Goal: Information Seeking & Learning: Understand process/instructions

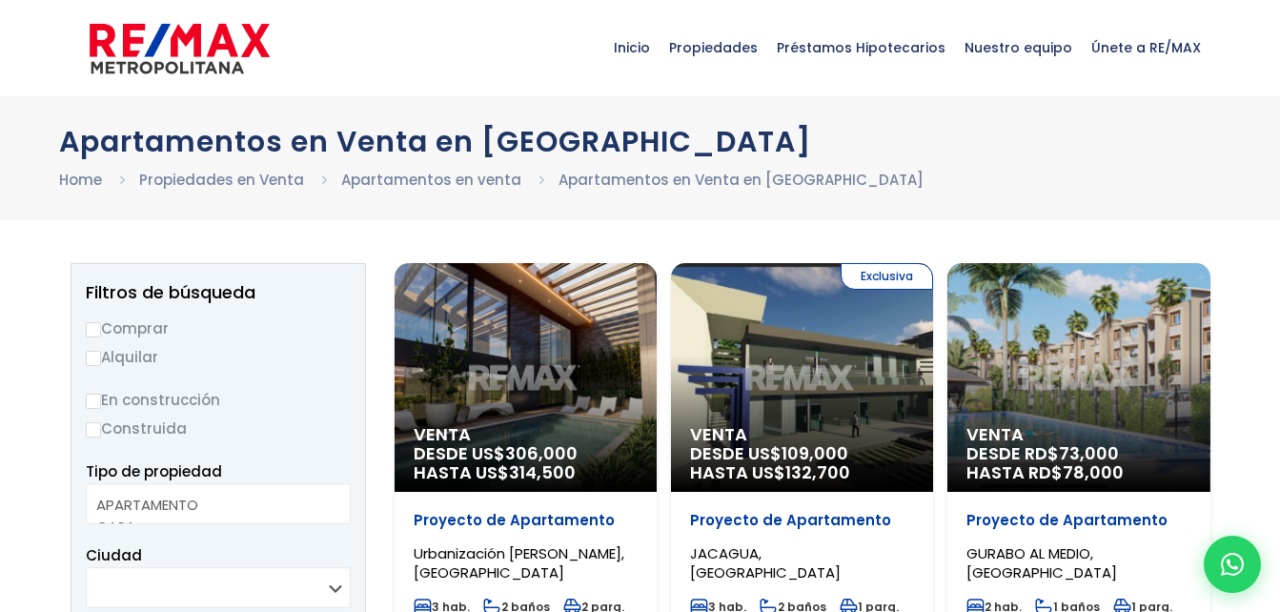
select select
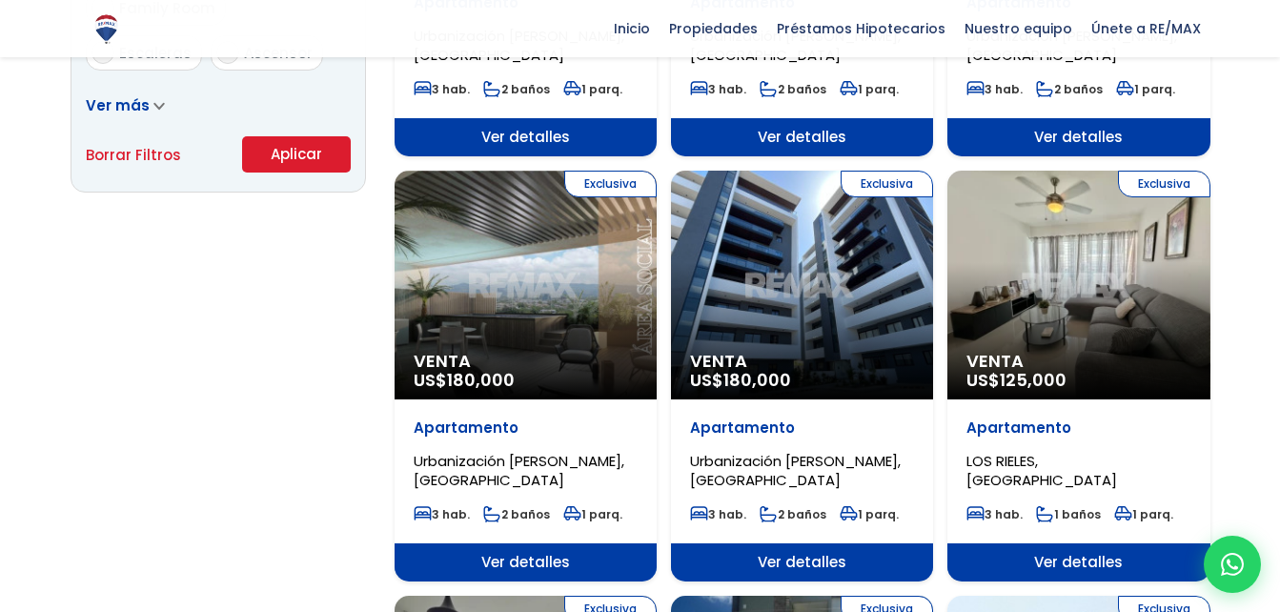
scroll to position [1334, 0]
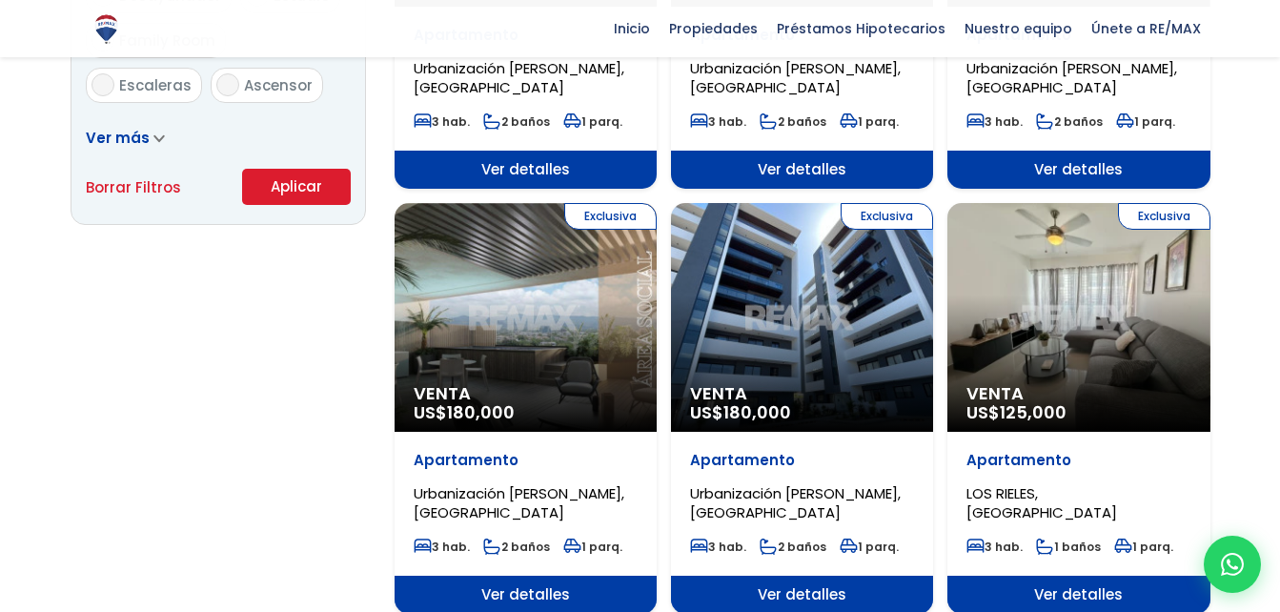
click at [789, 340] on div "Exclusiva Venta US$ 180,000" at bounding box center [802, 317] width 262 height 229
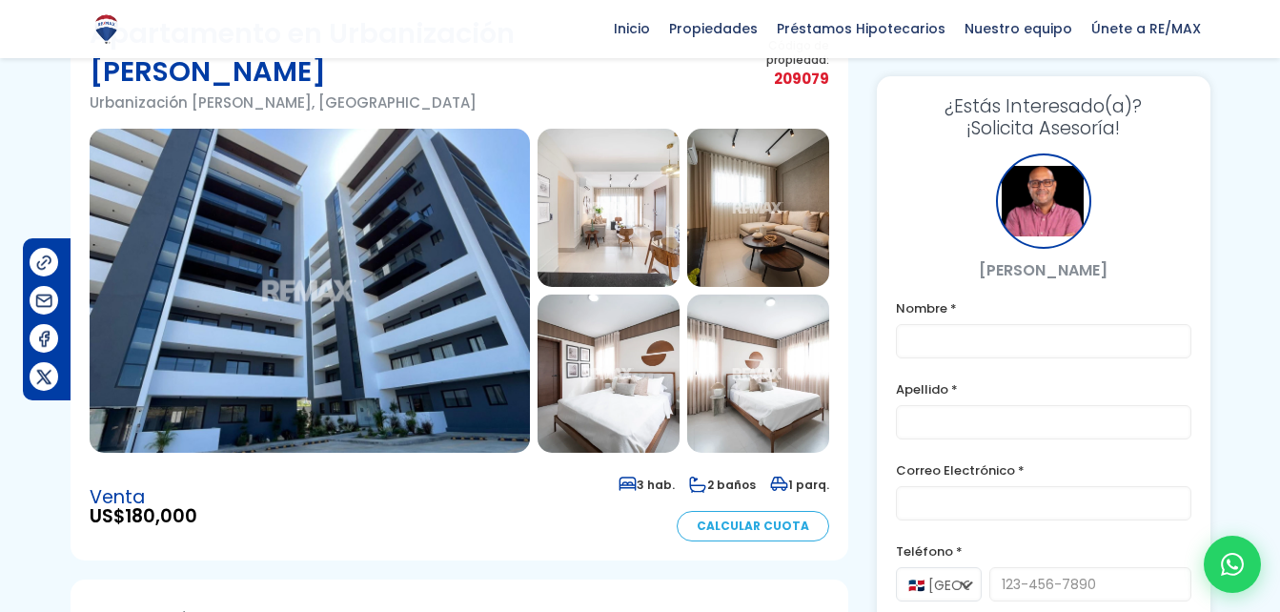
scroll to position [95, 0]
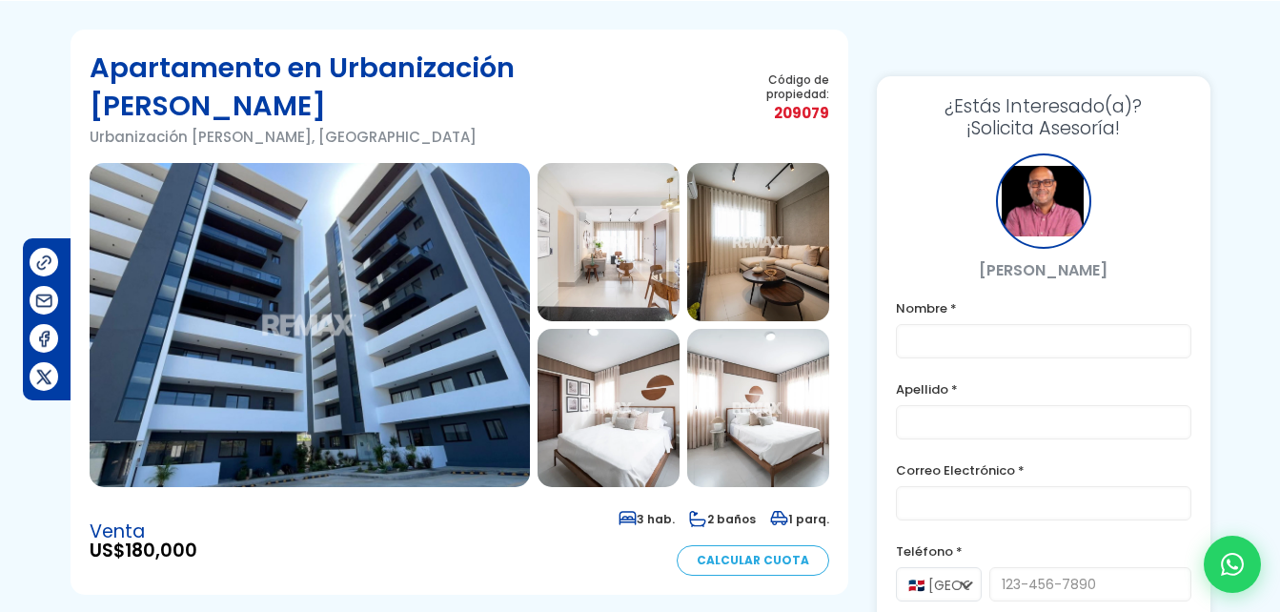
click at [351, 264] on img at bounding box center [310, 325] width 440 height 324
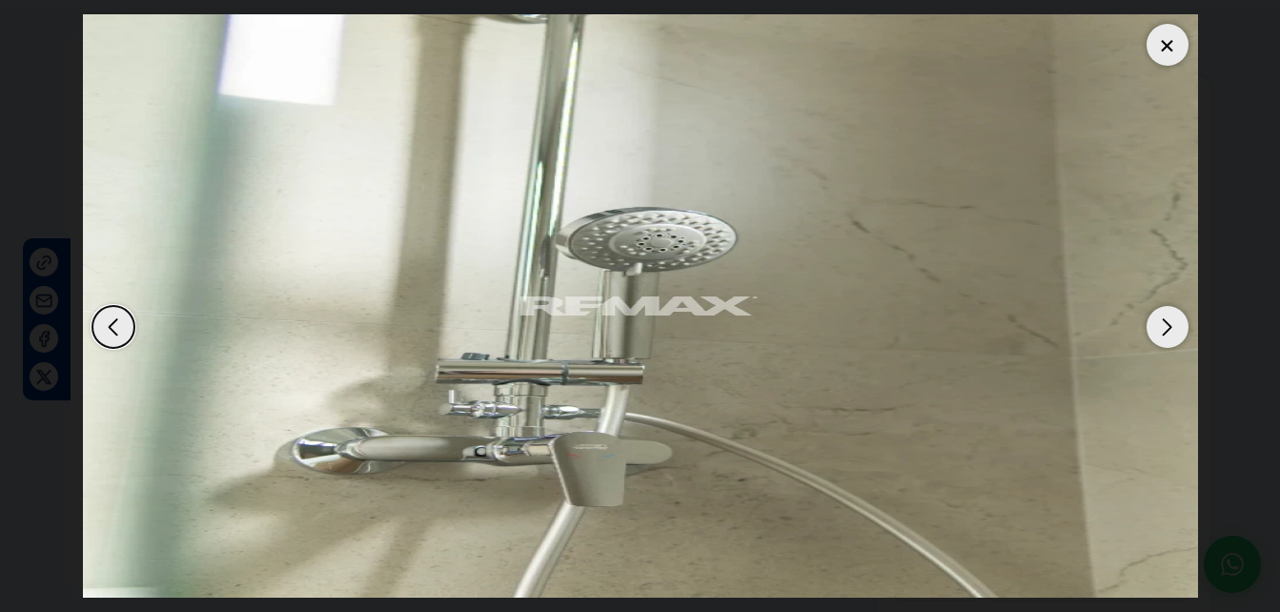
click at [1176, 53] on div at bounding box center [1167, 45] width 42 height 42
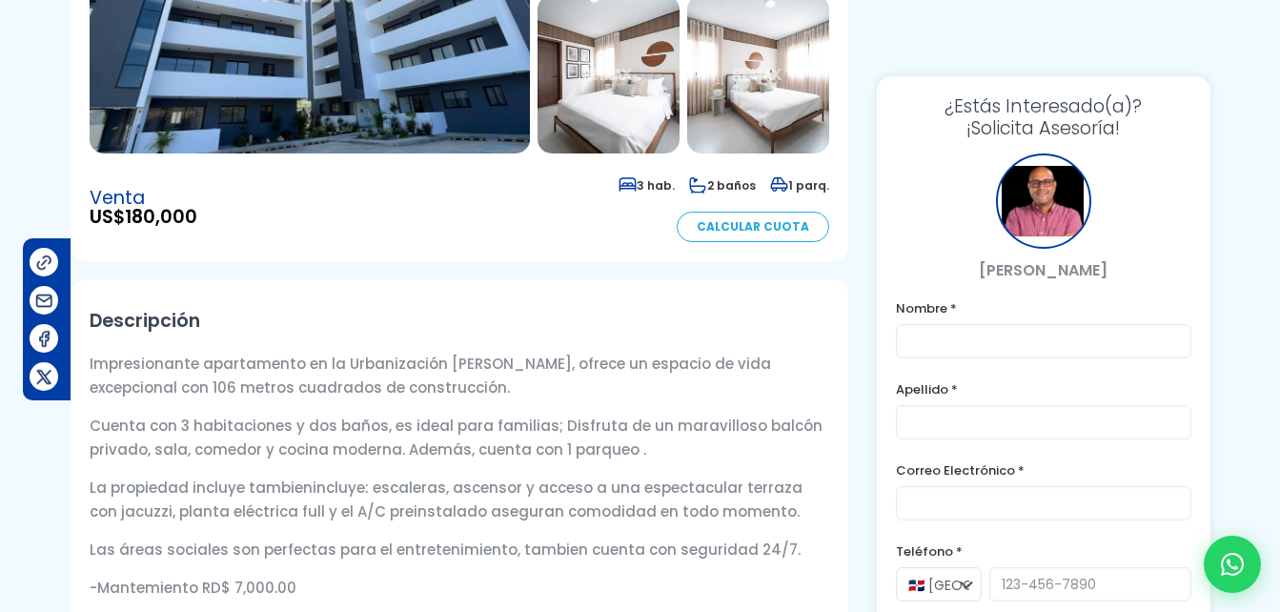
scroll to position [0, 0]
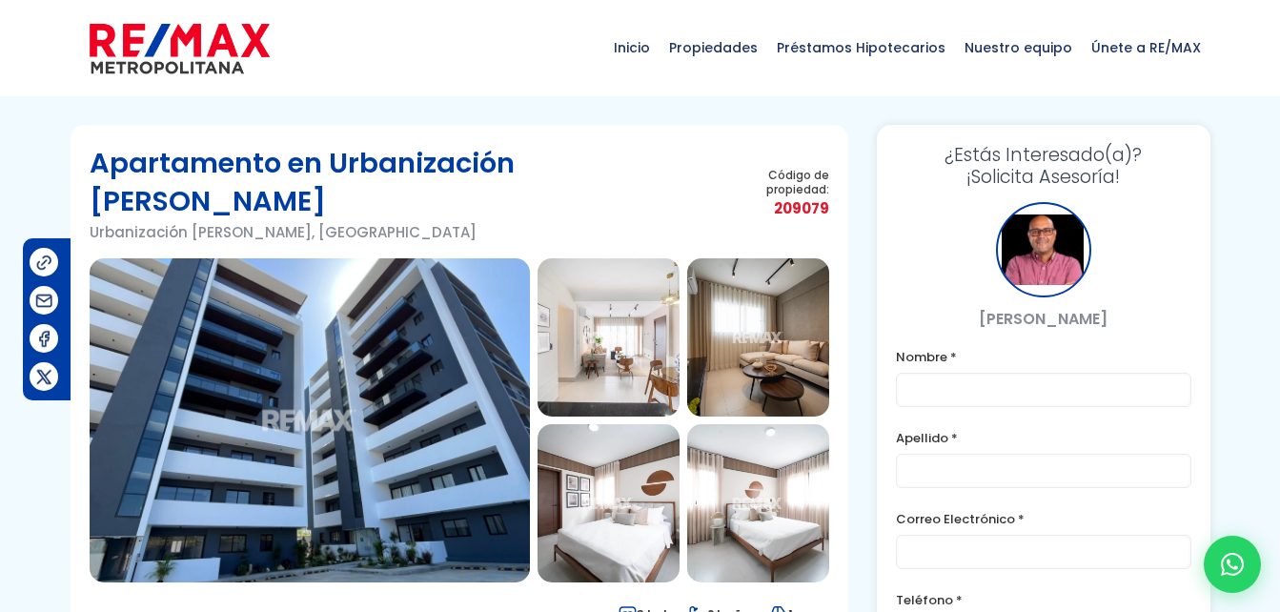
click at [959, 571] on form "Nombre * Apellido * Correo Electrónico * Teléfono * 🇩🇴 República Dominicana +1 …" at bounding box center [1043, 592] width 295 height 495
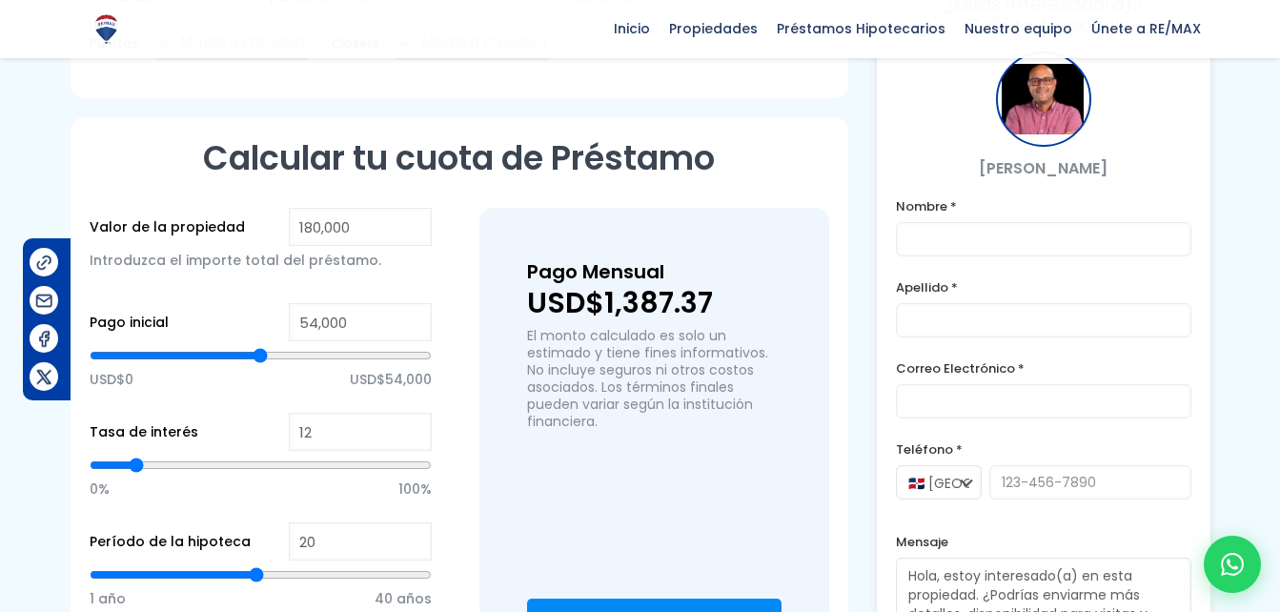
scroll to position [1482, 0]
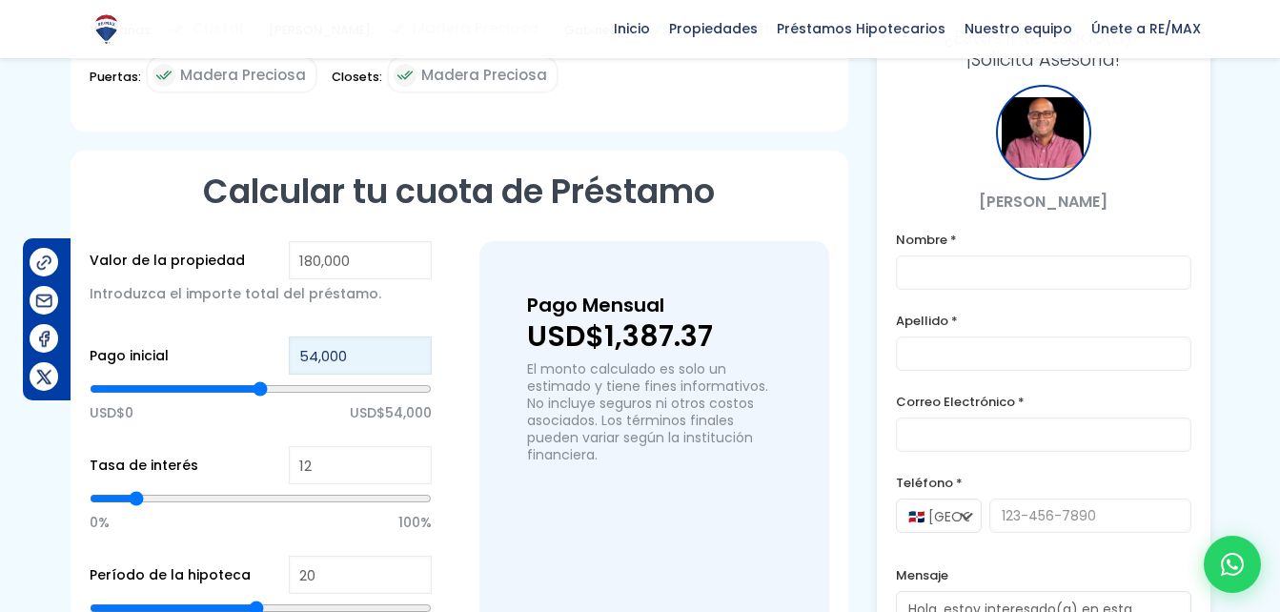
drag, startPoint x: 353, startPoint y: 307, endPoint x: 285, endPoint y: 304, distance: 67.7
click at [285, 336] on div "Pago inicial 54,000 USD$0 USD$54,000" at bounding box center [261, 391] width 342 height 110
type input "1"
type input "10"
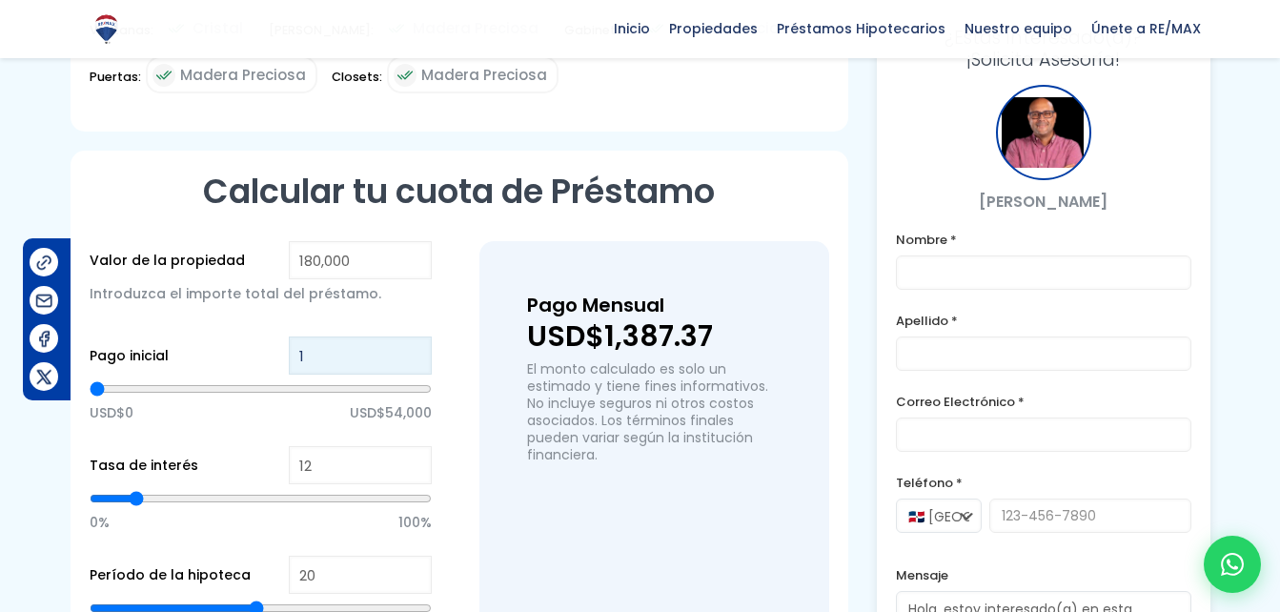
type input "10"
type input "100"
type input "1,000"
type input "1000"
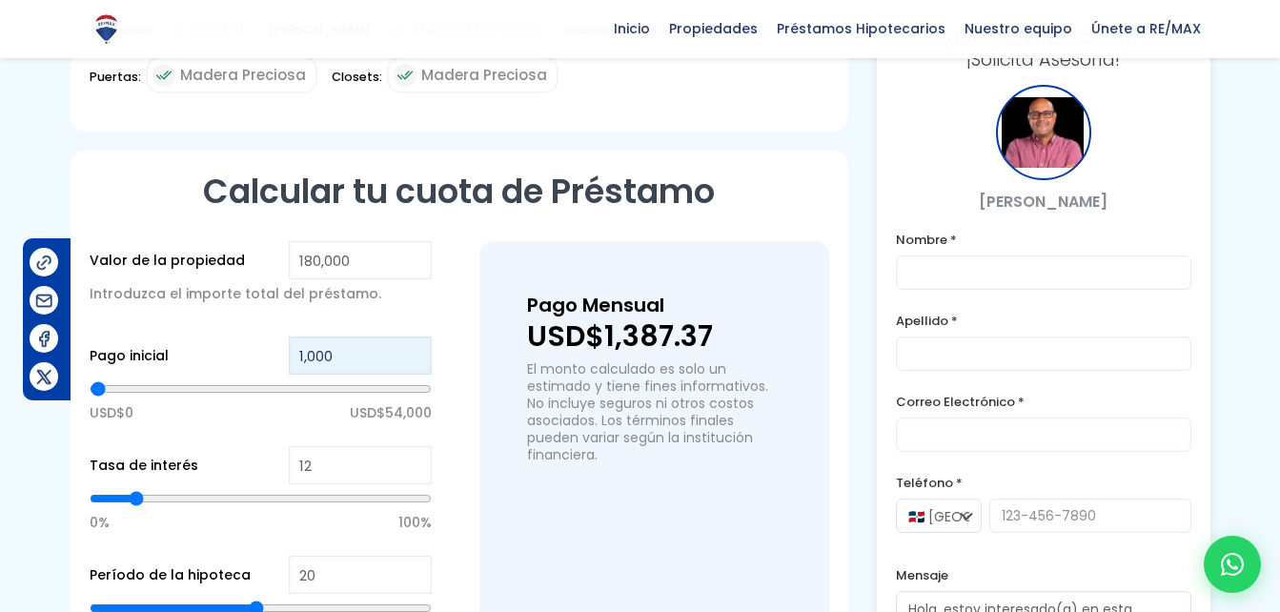
type input "10,000"
type input "10000"
type input "100,000"
type input "100000"
type input "100,000"
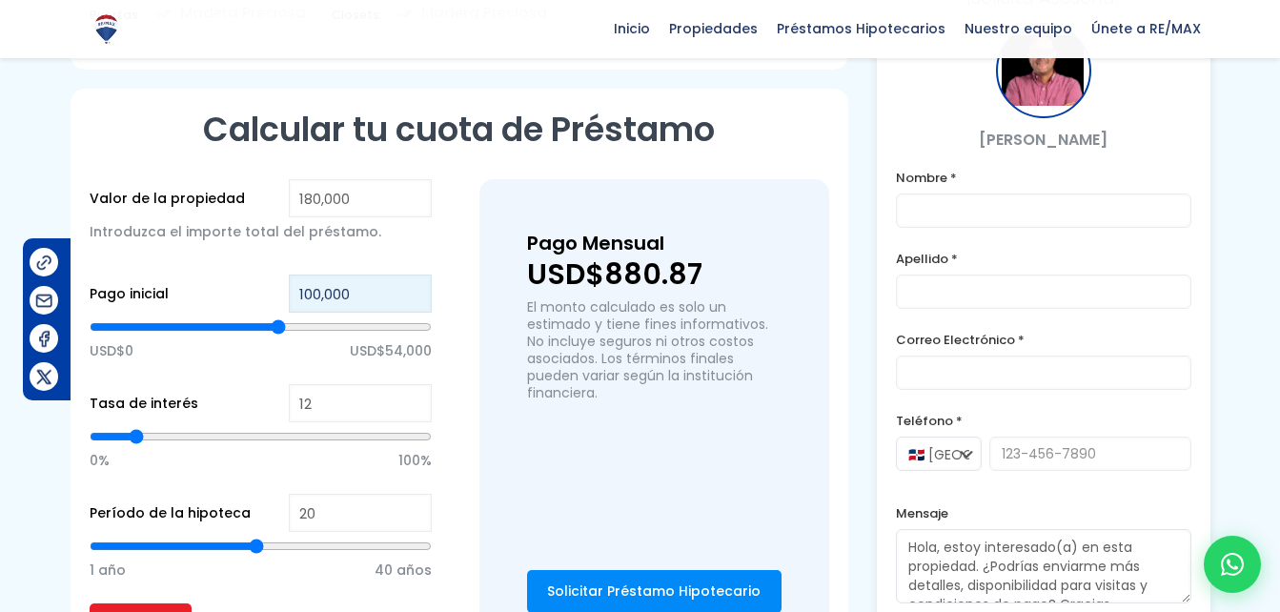
scroll to position [1577, 0]
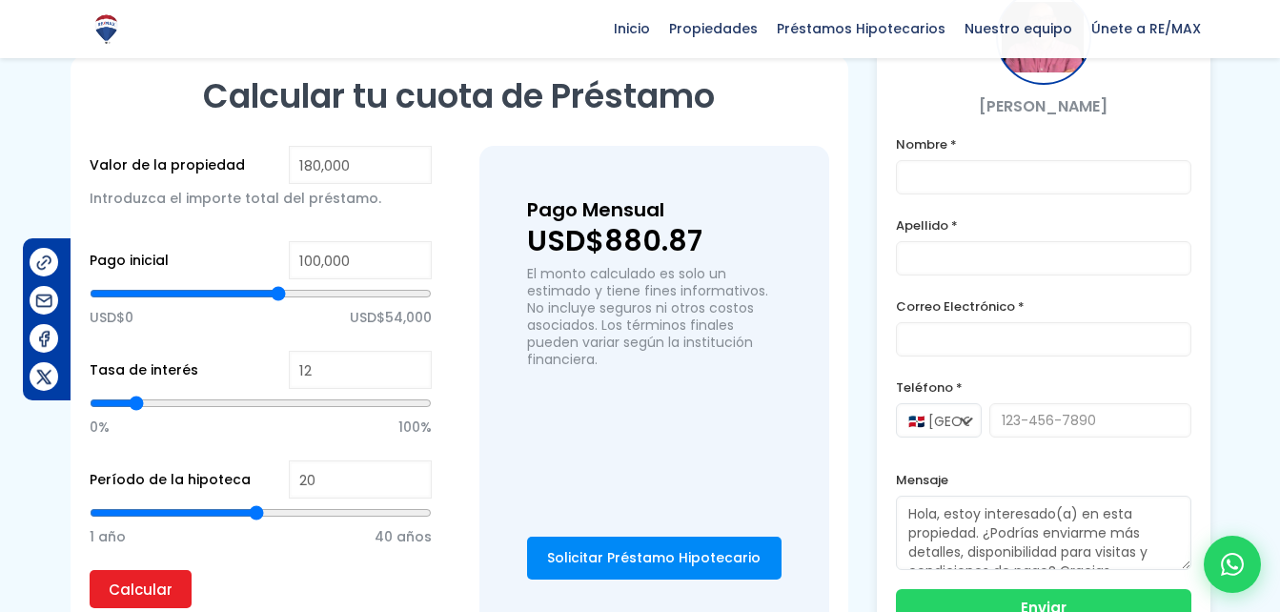
type input "9"
click at [162, 503] on input "range" at bounding box center [261, 512] width 342 height 19
click at [140, 570] on input "Calcular" at bounding box center [141, 589] width 102 height 38
type input "3"
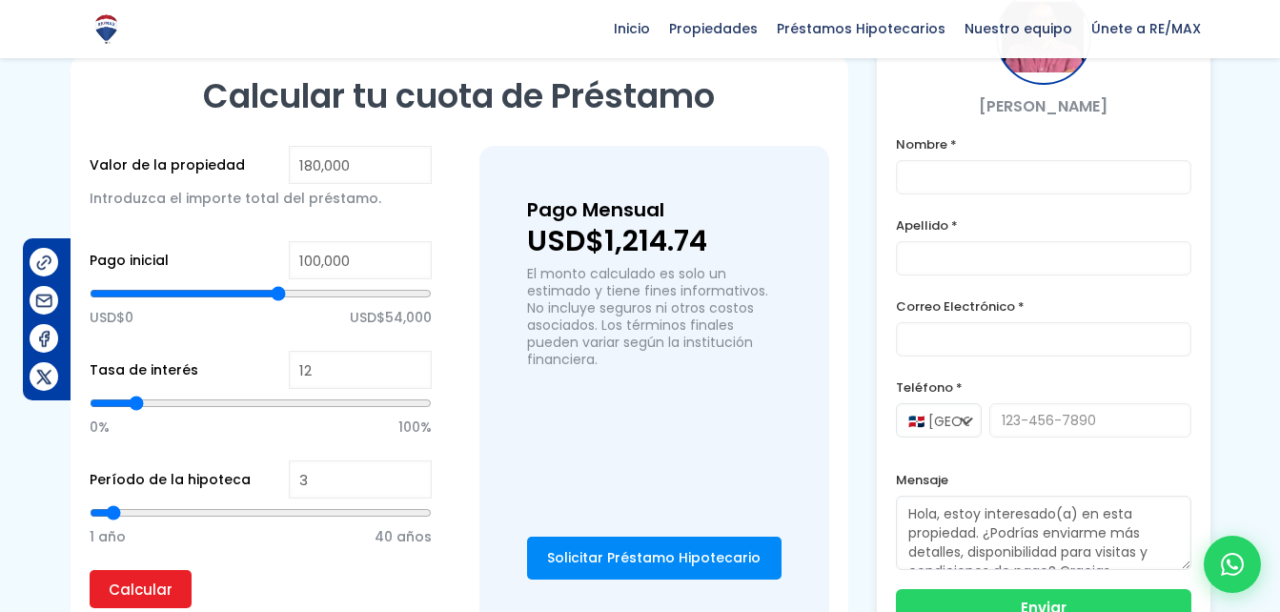
type input "3"
click at [111, 503] on input "range" at bounding box center [261, 512] width 342 height 19
click at [141, 570] on input "Calcular" at bounding box center [141, 589] width 102 height 38
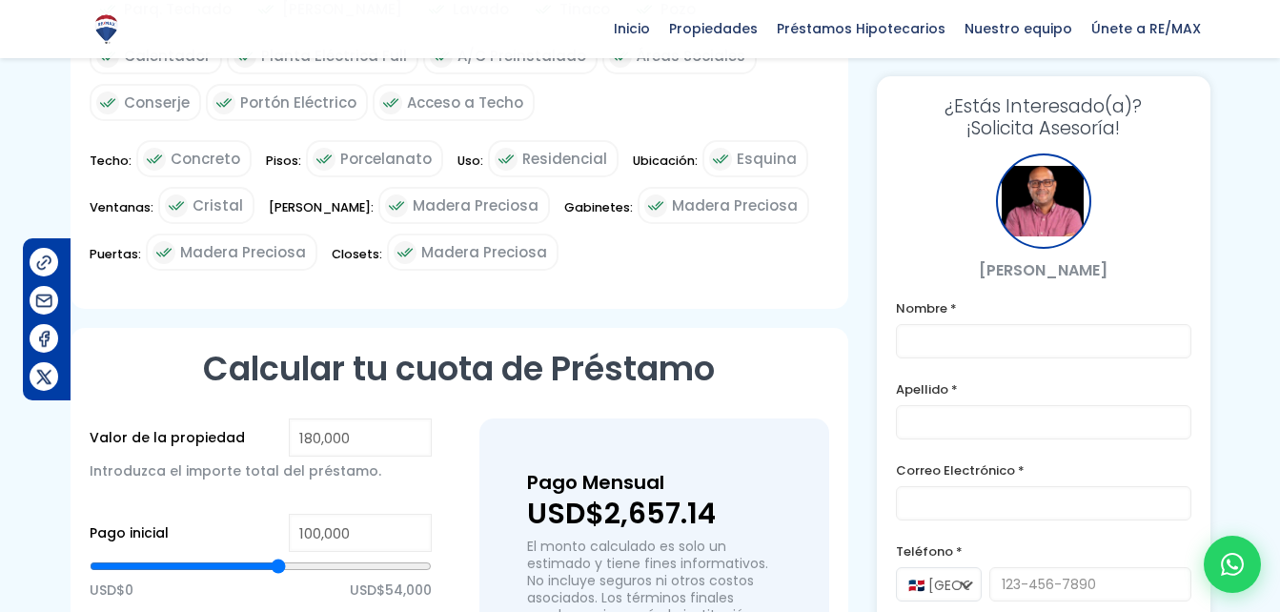
scroll to position [1291, 0]
